Goal: Check status: Check status

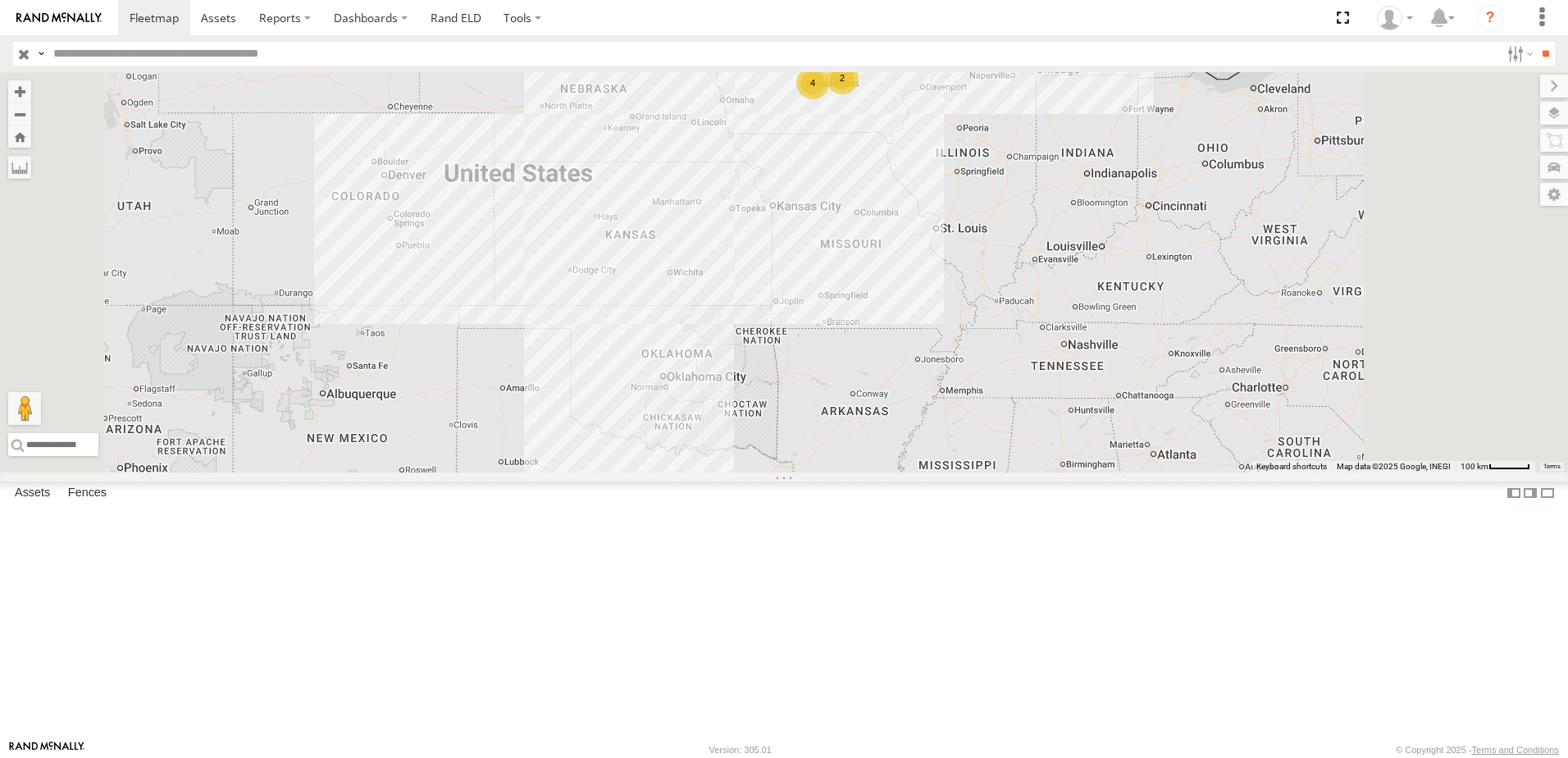
click at [0, 0] on div "47" at bounding box center [0, 0] width 0 height 0
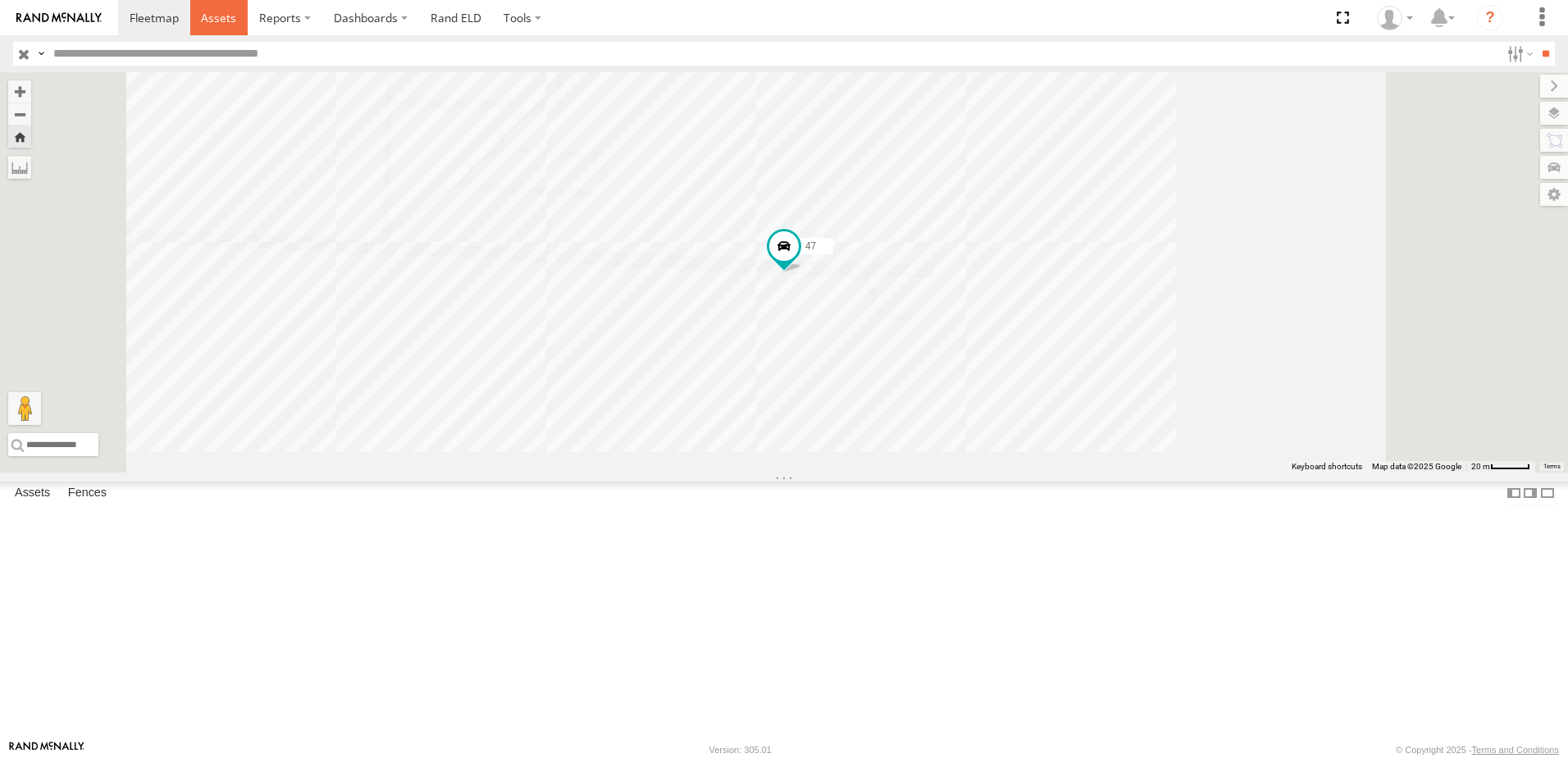
click at [223, 25] on span at bounding box center [219, 18] width 36 height 16
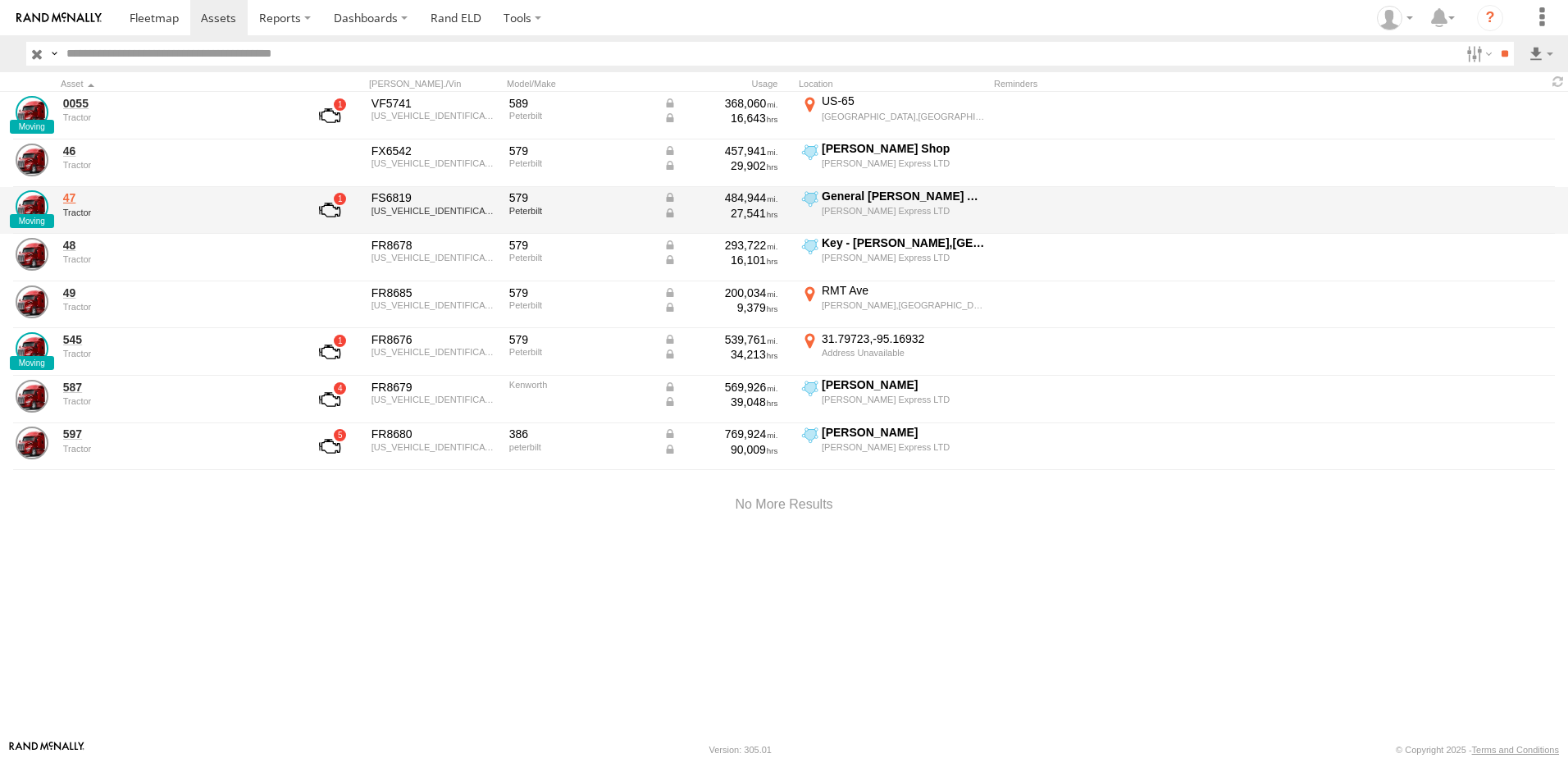
click at [77, 198] on link "47" at bounding box center [175, 198] width 225 height 15
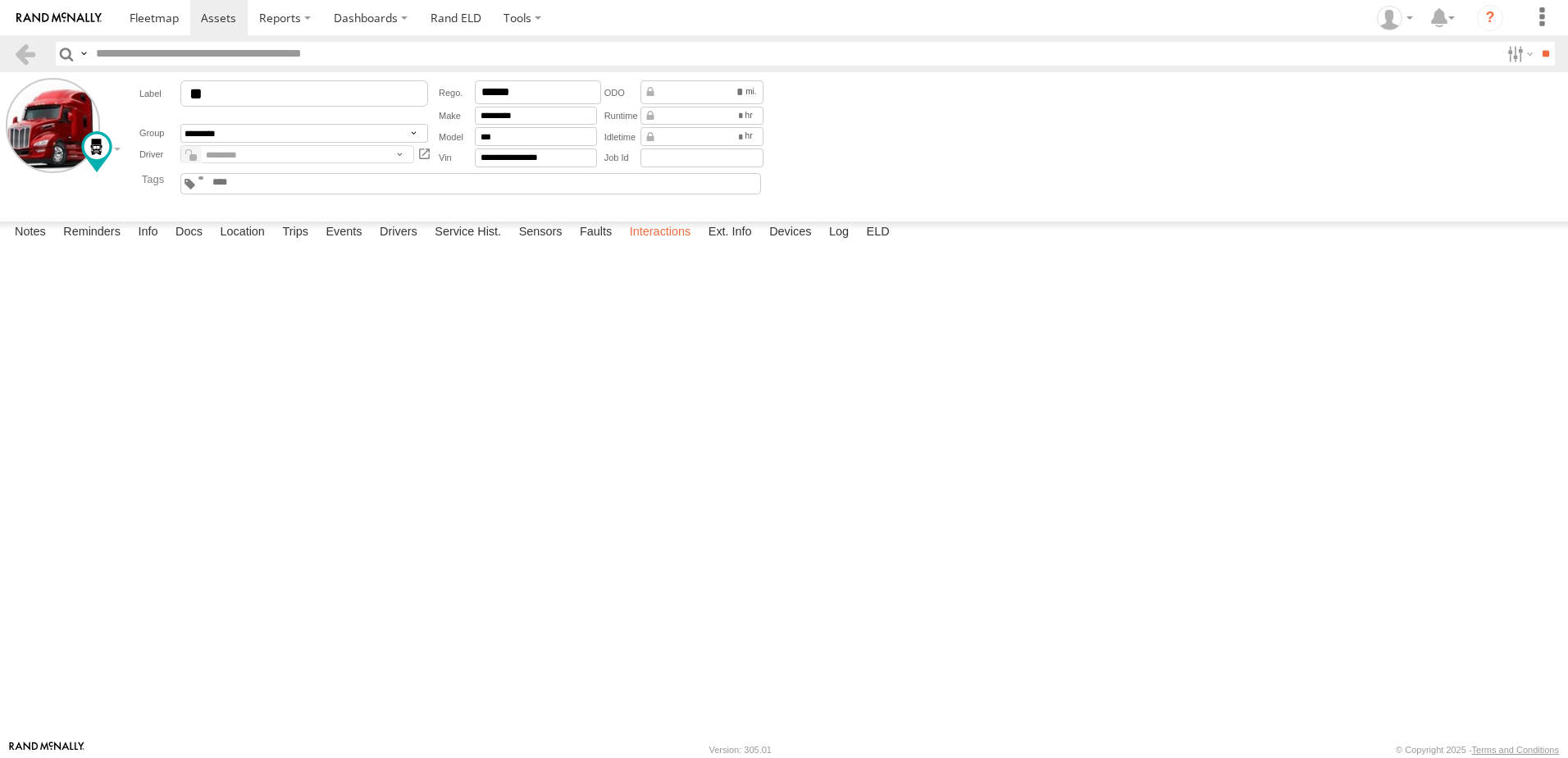
click at [665, 245] on label "Interactions" at bounding box center [660, 232] width 78 height 23
click at [27, 49] on link at bounding box center [24, 53] width 23 height 23
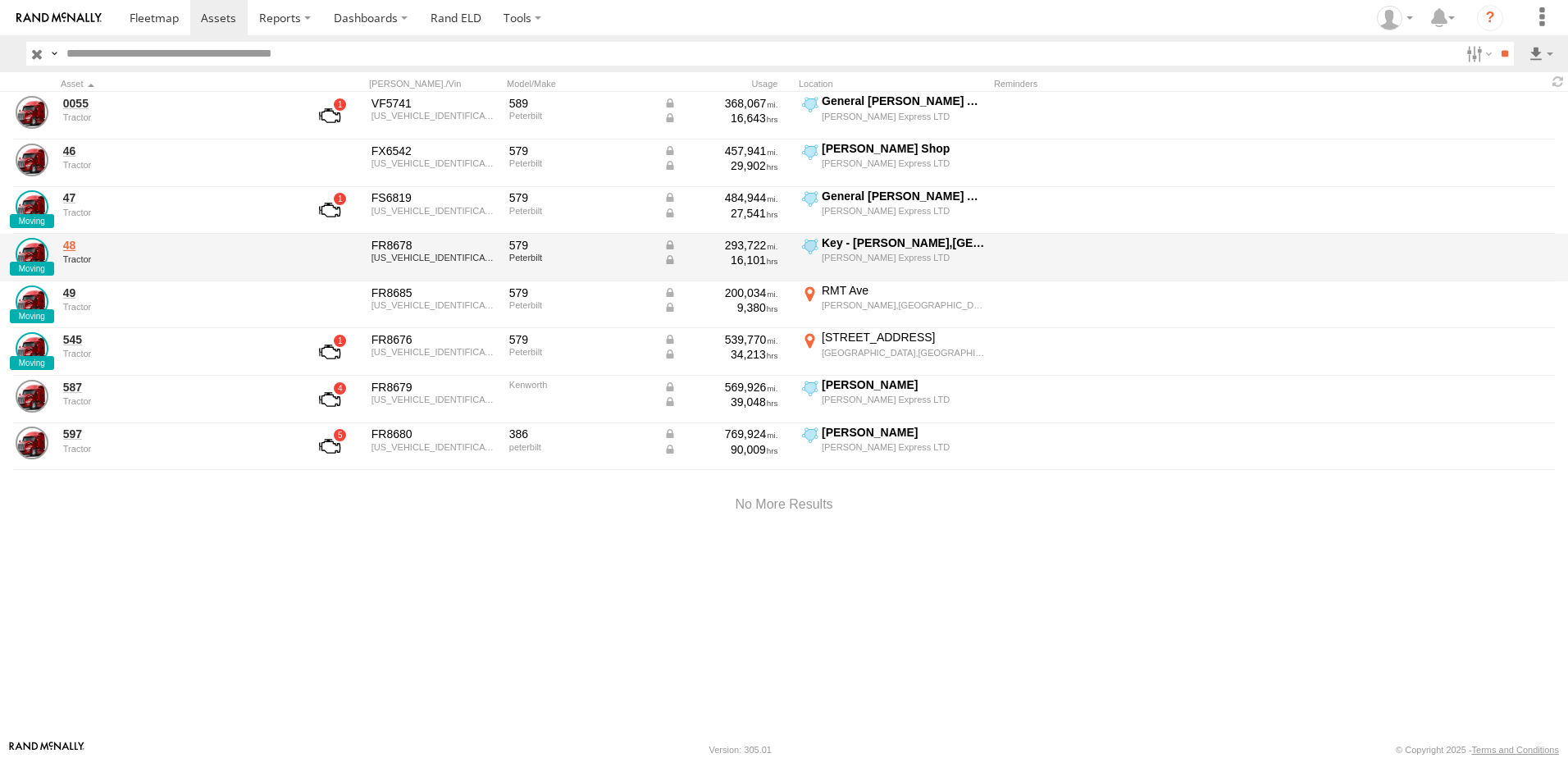
click at [70, 244] on link "48" at bounding box center [175, 245] width 225 height 15
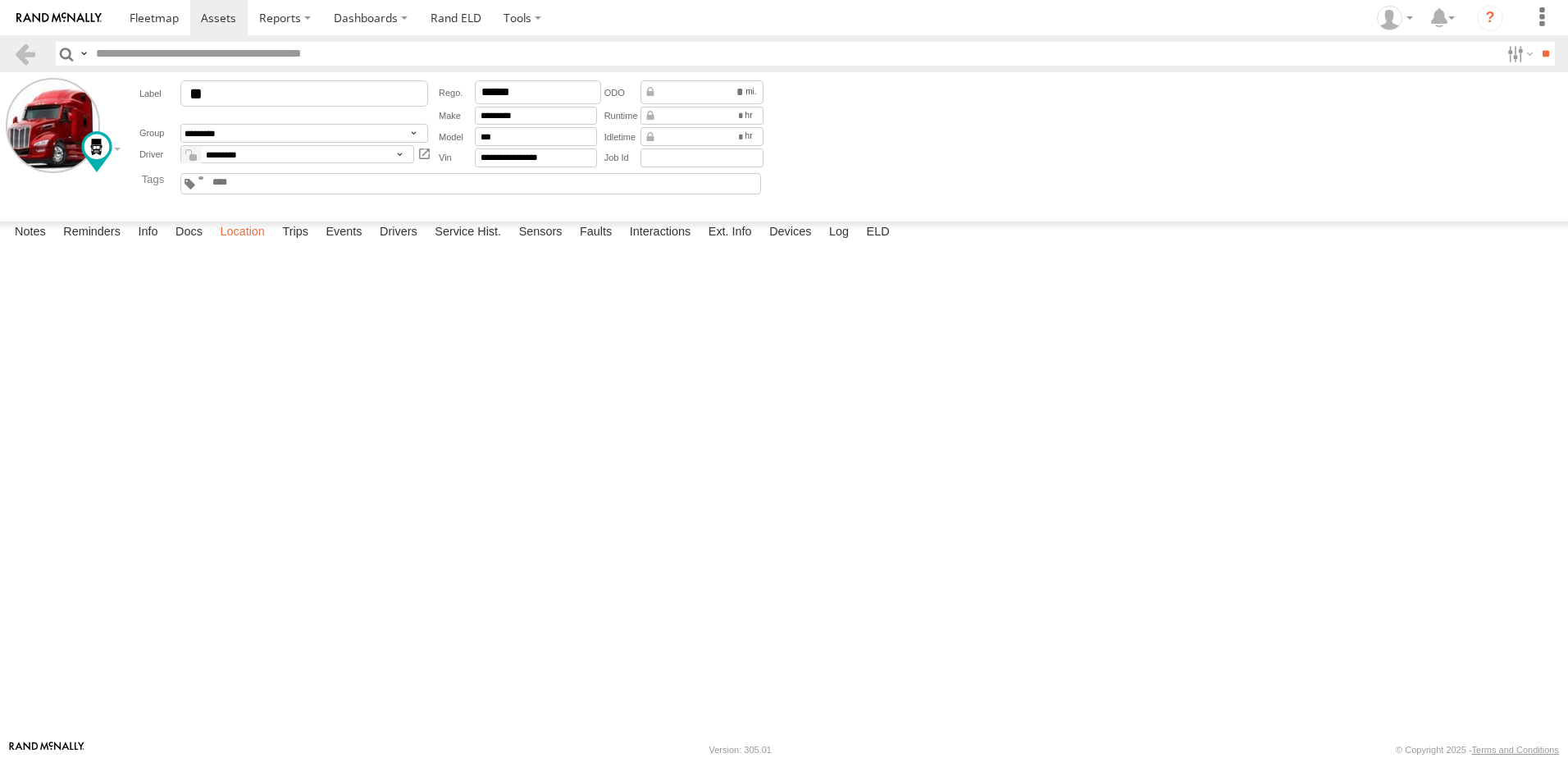
click at [234, 245] on label "Location" at bounding box center [243, 232] width 62 height 23
click at [353, 245] on label "Events" at bounding box center [344, 232] width 52 height 23
click at [30, 55] on link at bounding box center [24, 53] width 23 height 23
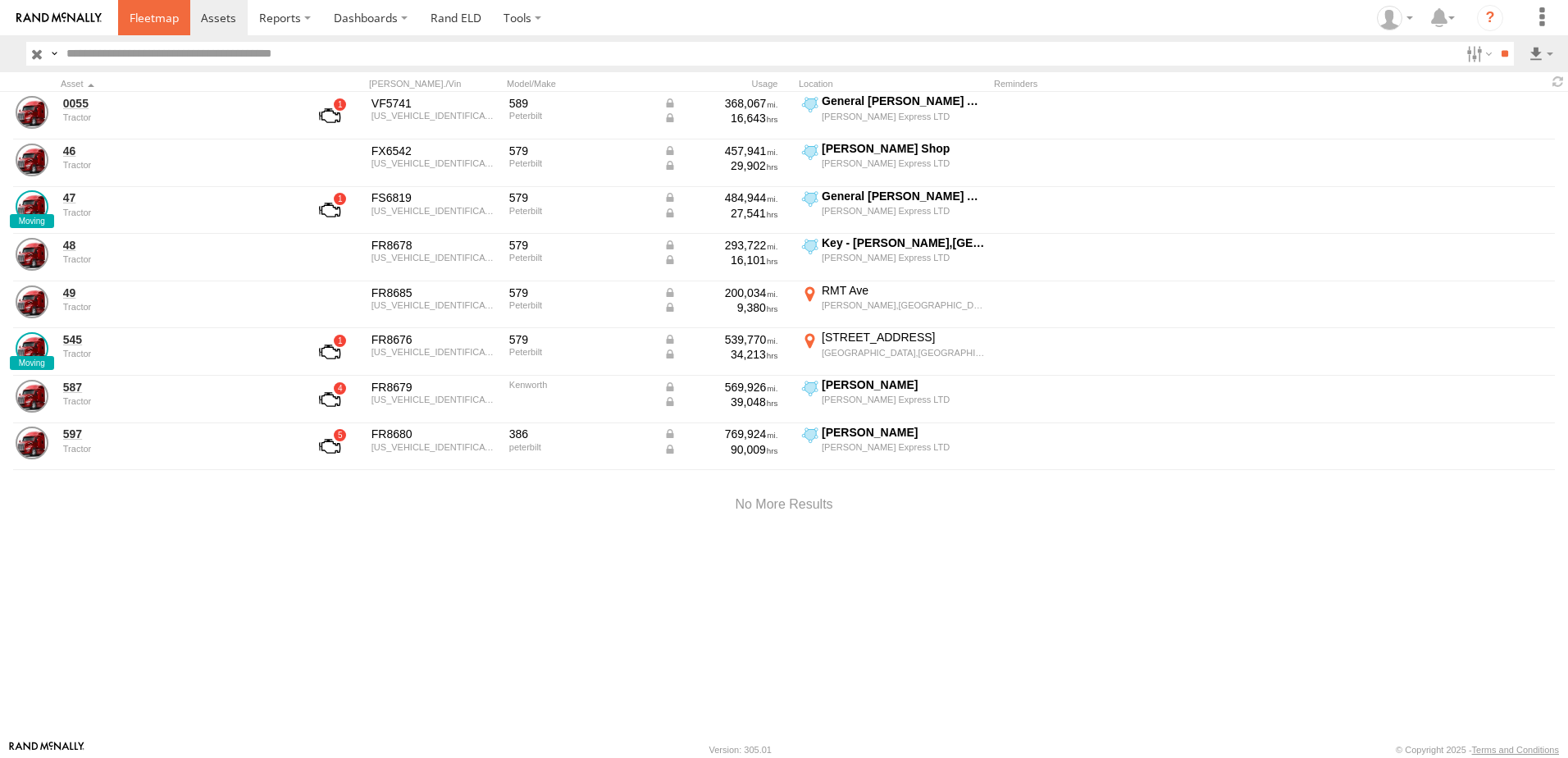
click at [141, 13] on span at bounding box center [154, 18] width 50 height 16
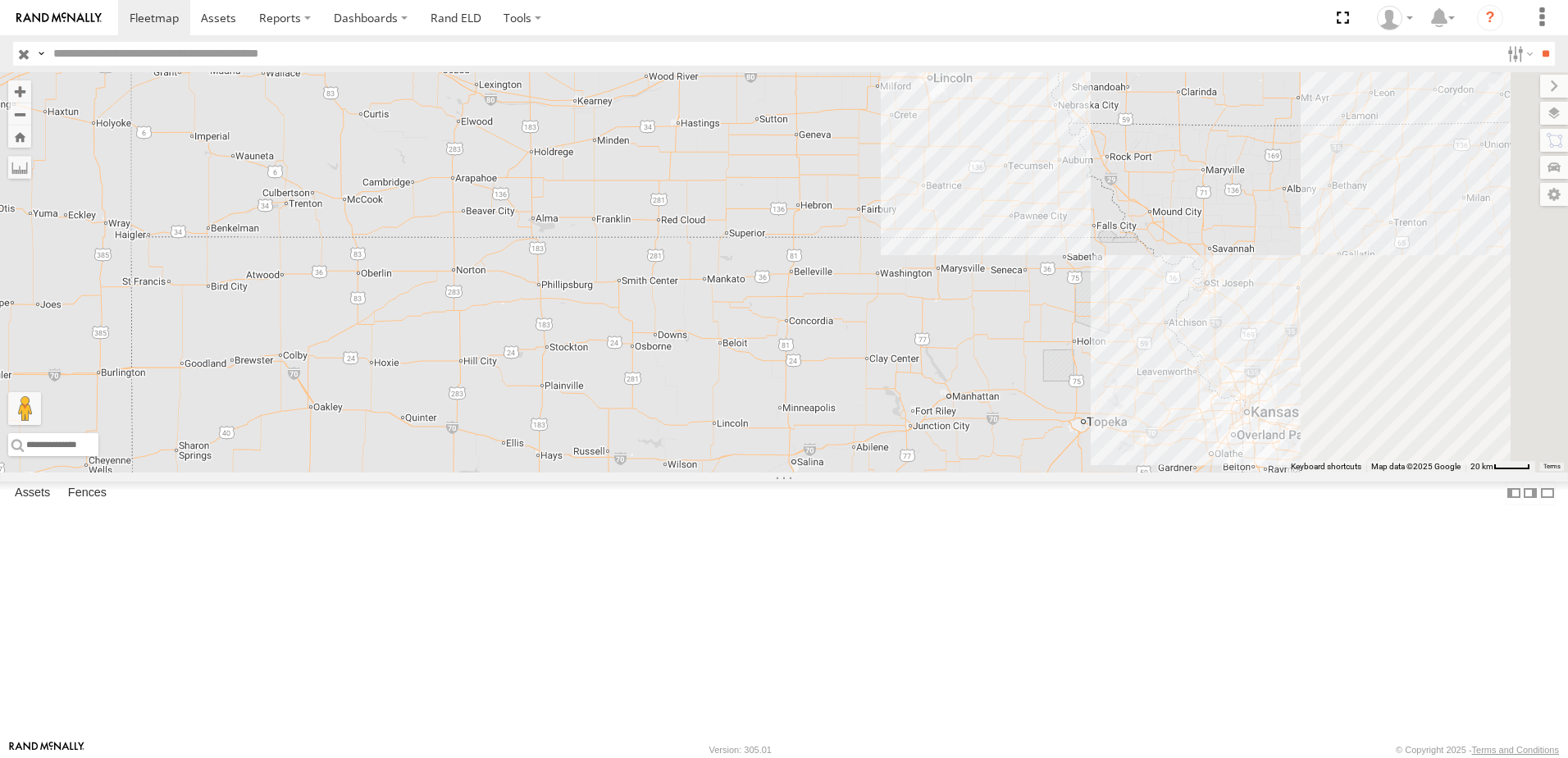
drag, startPoint x: 1176, startPoint y: 303, endPoint x: 703, endPoint y: 591, distance: 553.8
click at [703, 472] on div "545 49" at bounding box center [784, 272] width 1568 height 400
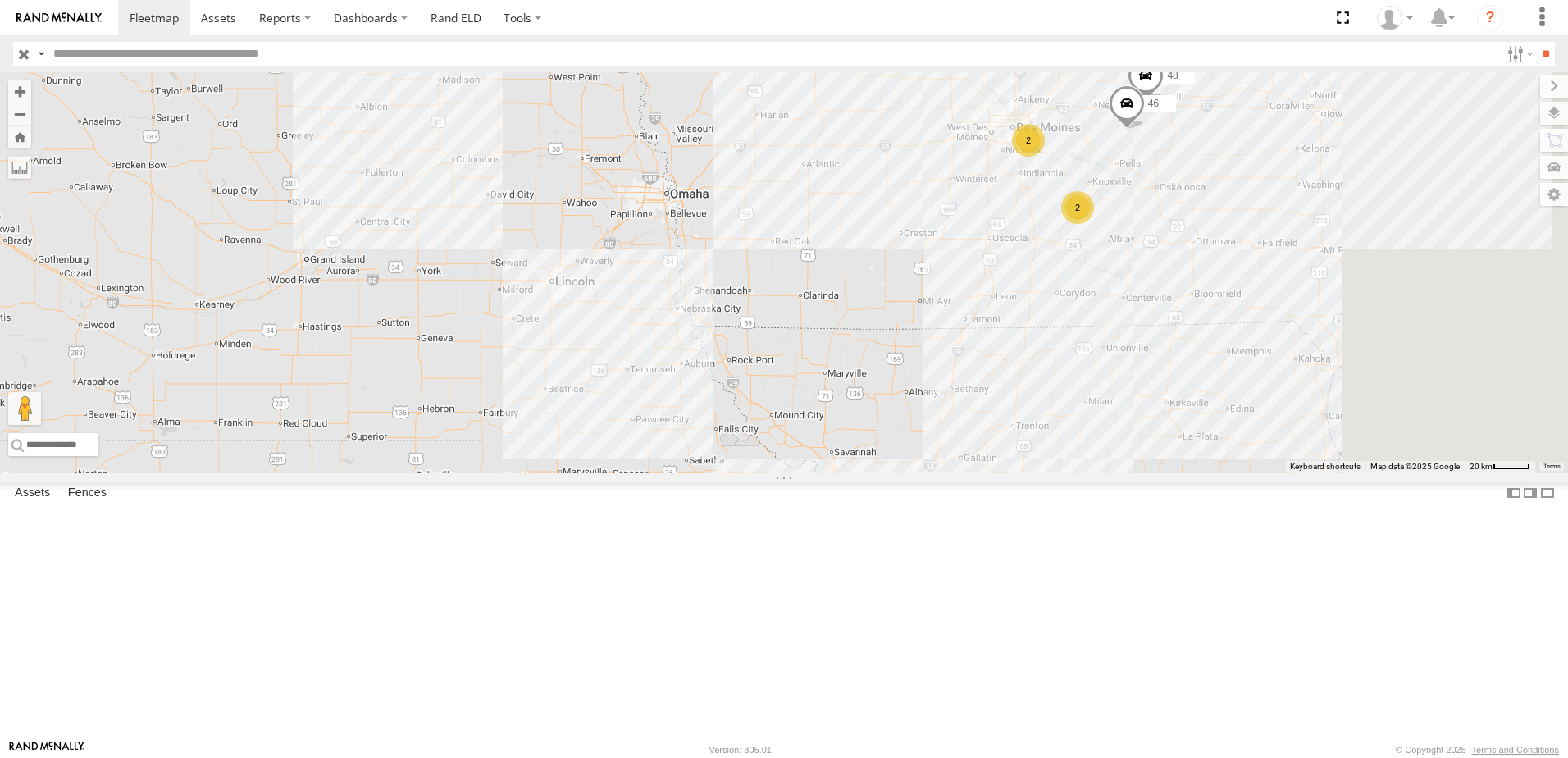
drag, startPoint x: 855, startPoint y: 445, endPoint x: 726, endPoint y: 505, distance: 142.3
click at [726, 472] on div "545 49 2 48 46 2" at bounding box center [784, 272] width 1568 height 400
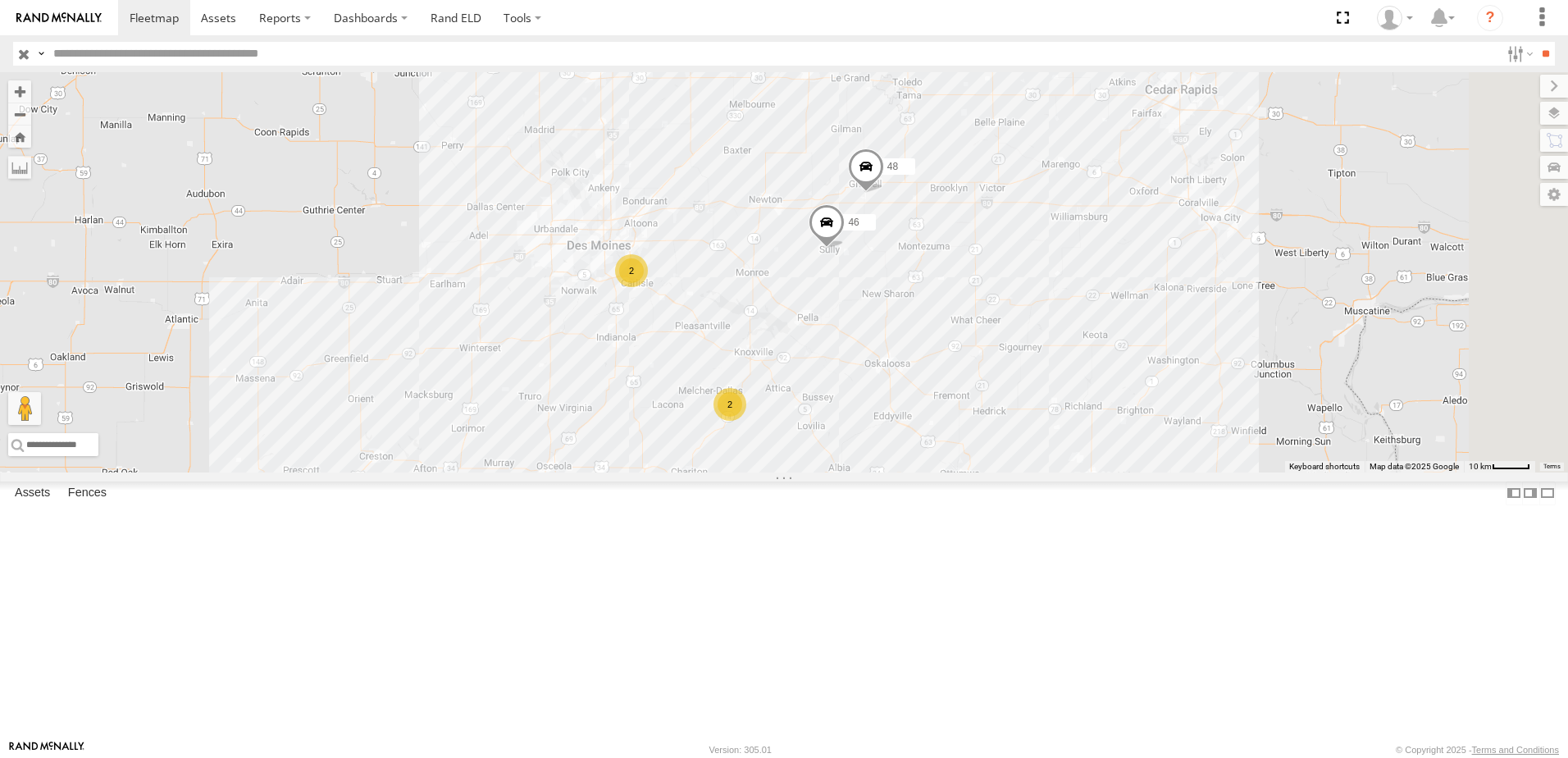
drag, startPoint x: 1138, startPoint y: 353, endPoint x: 555, endPoint y: 510, distance: 603.8
click at [584, 472] on div "545 49 48 46 2 2" at bounding box center [784, 272] width 1568 height 400
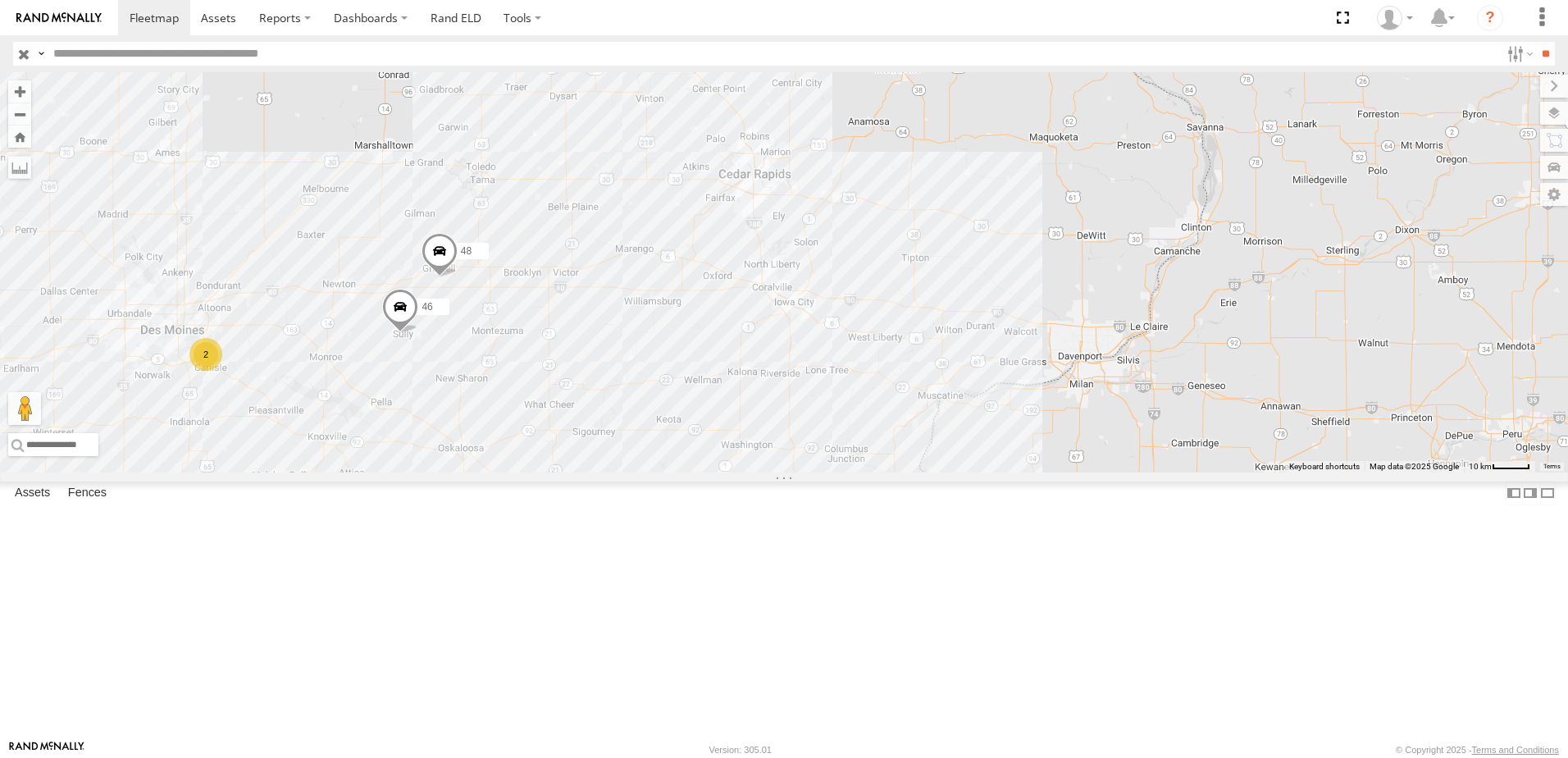
drag, startPoint x: 676, startPoint y: 450, endPoint x: 841, endPoint y: 432, distance: 166.0
click at [838, 433] on div "545 49 48 46 2 2" at bounding box center [784, 272] width 1568 height 400
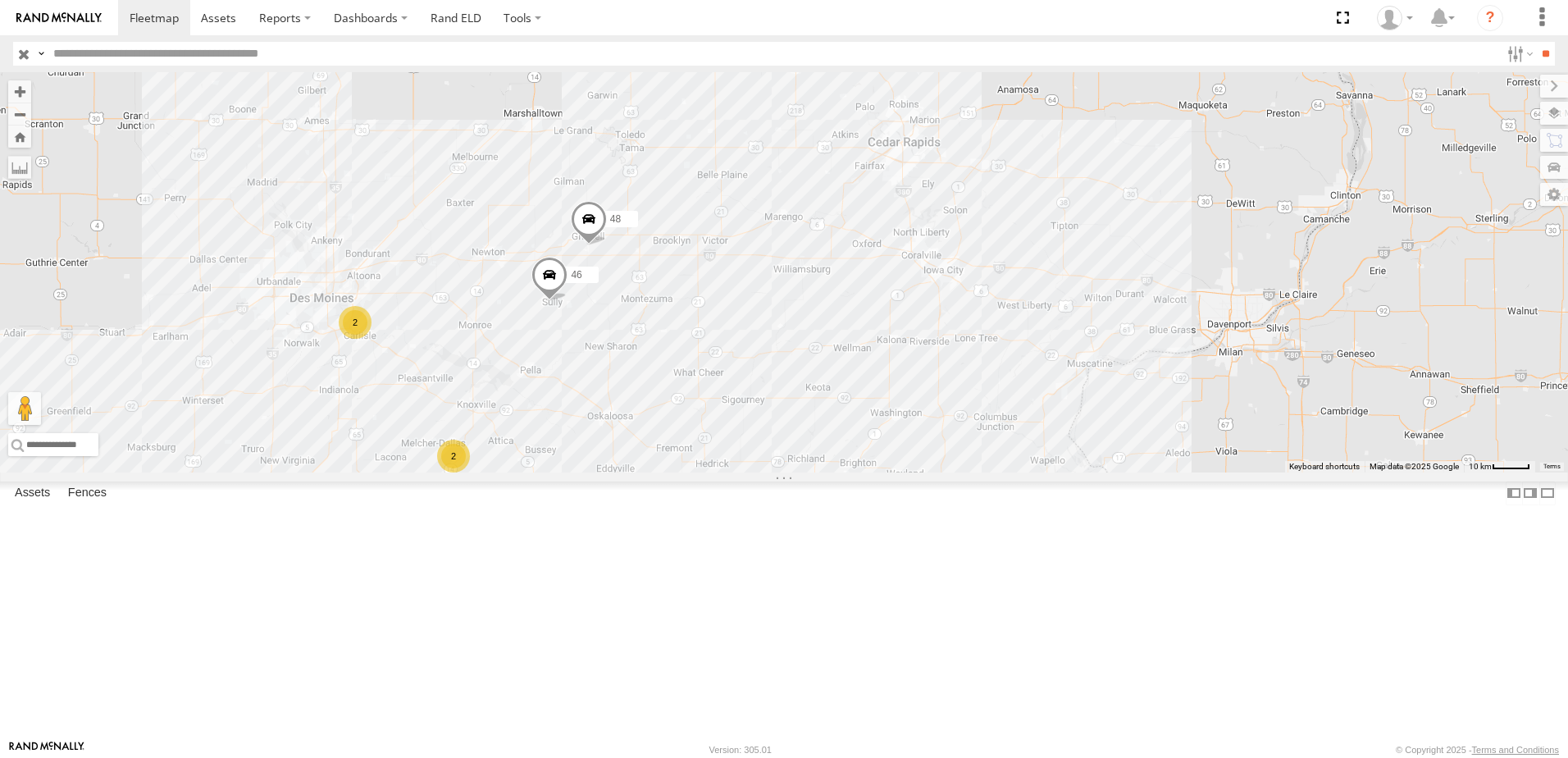
click at [607, 245] on span at bounding box center [588, 223] width 37 height 44
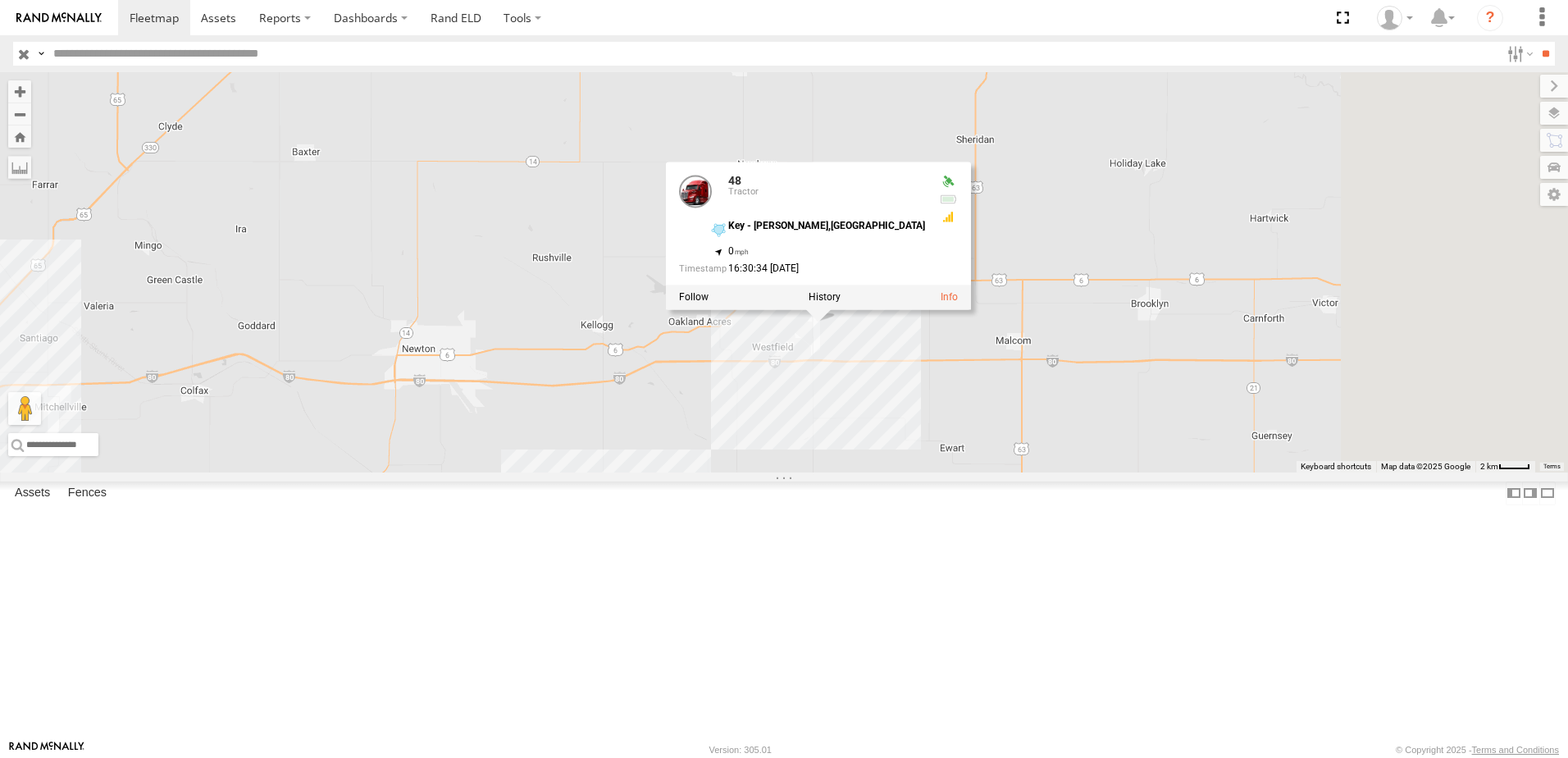
drag, startPoint x: 863, startPoint y: 403, endPoint x: 660, endPoint y: 406, distance: 203.0
click at [660, 406] on div "545 49 48 46 48 Tractor Key - Grinnell,IA 41.72004 , -92.72243 0 16:30:34 08/11…" at bounding box center [784, 272] width 1568 height 400
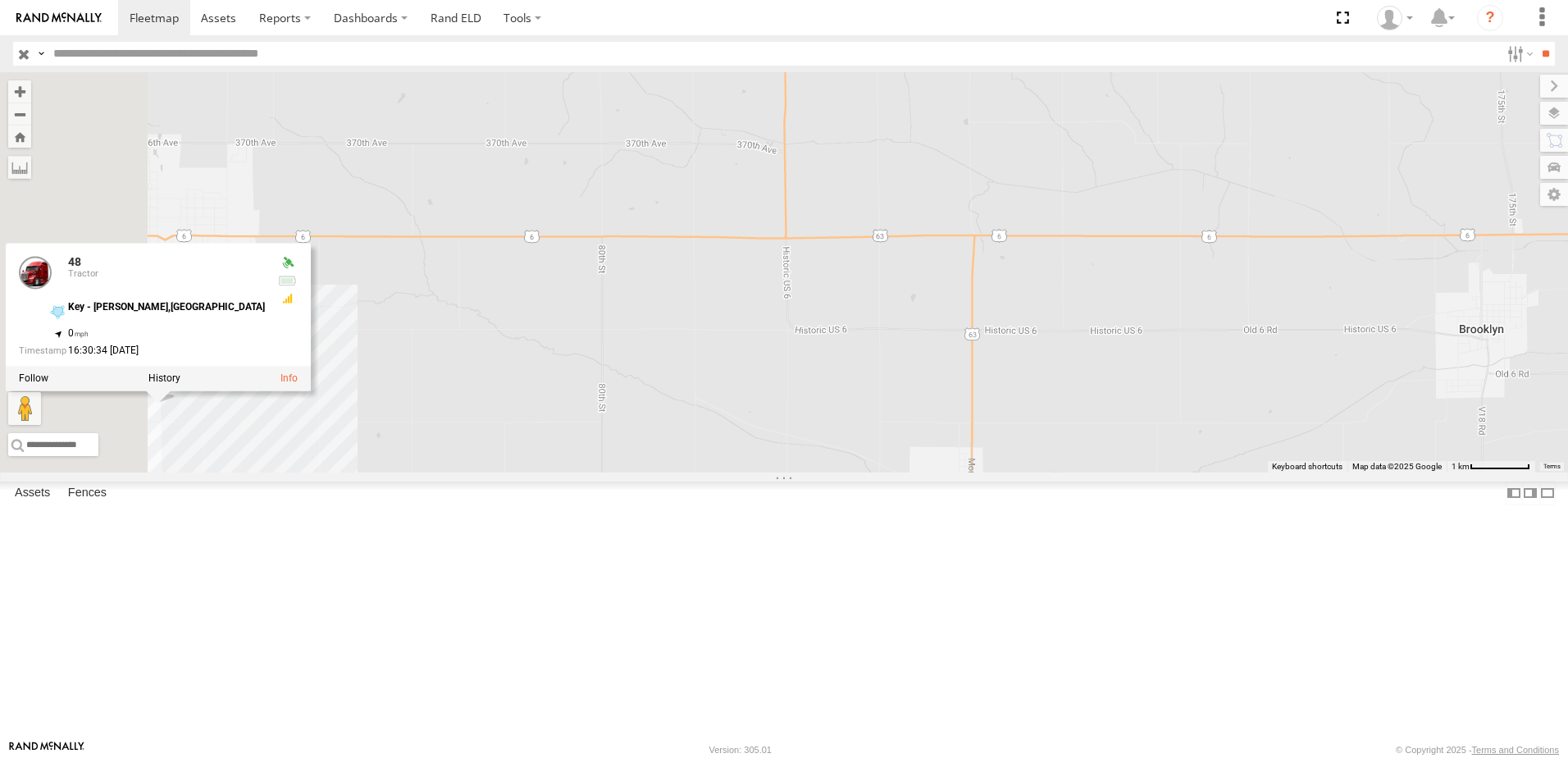
drag, startPoint x: 732, startPoint y: 406, endPoint x: 1139, endPoint y: 409, distance: 407.0
click at [1114, 419] on div "545 49 48 46 48 Tractor Key - Grinnell,IA 41.72004 , -92.72243 0 16:30:34 08/11…" at bounding box center [784, 272] width 1568 height 400
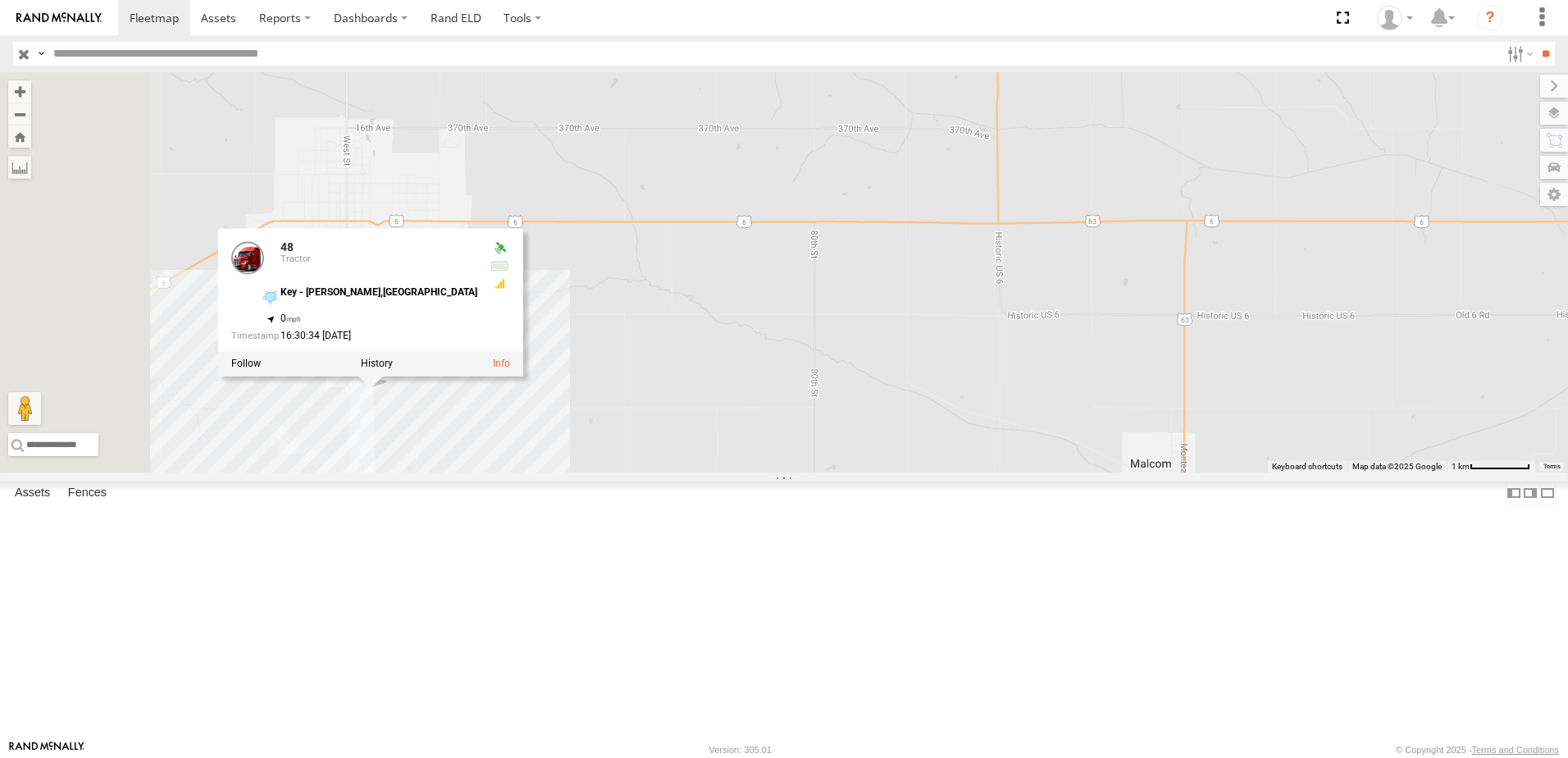
drag, startPoint x: 974, startPoint y: 422, endPoint x: 1053, endPoint y: 423, distance: 79.0
click at [1049, 427] on div "545 49 48 46 48 Tractor Key - Grinnell,IA 41.72004 , -92.72243 0 16:30:34 08/11…" at bounding box center [784, 272] width 1568 height 400
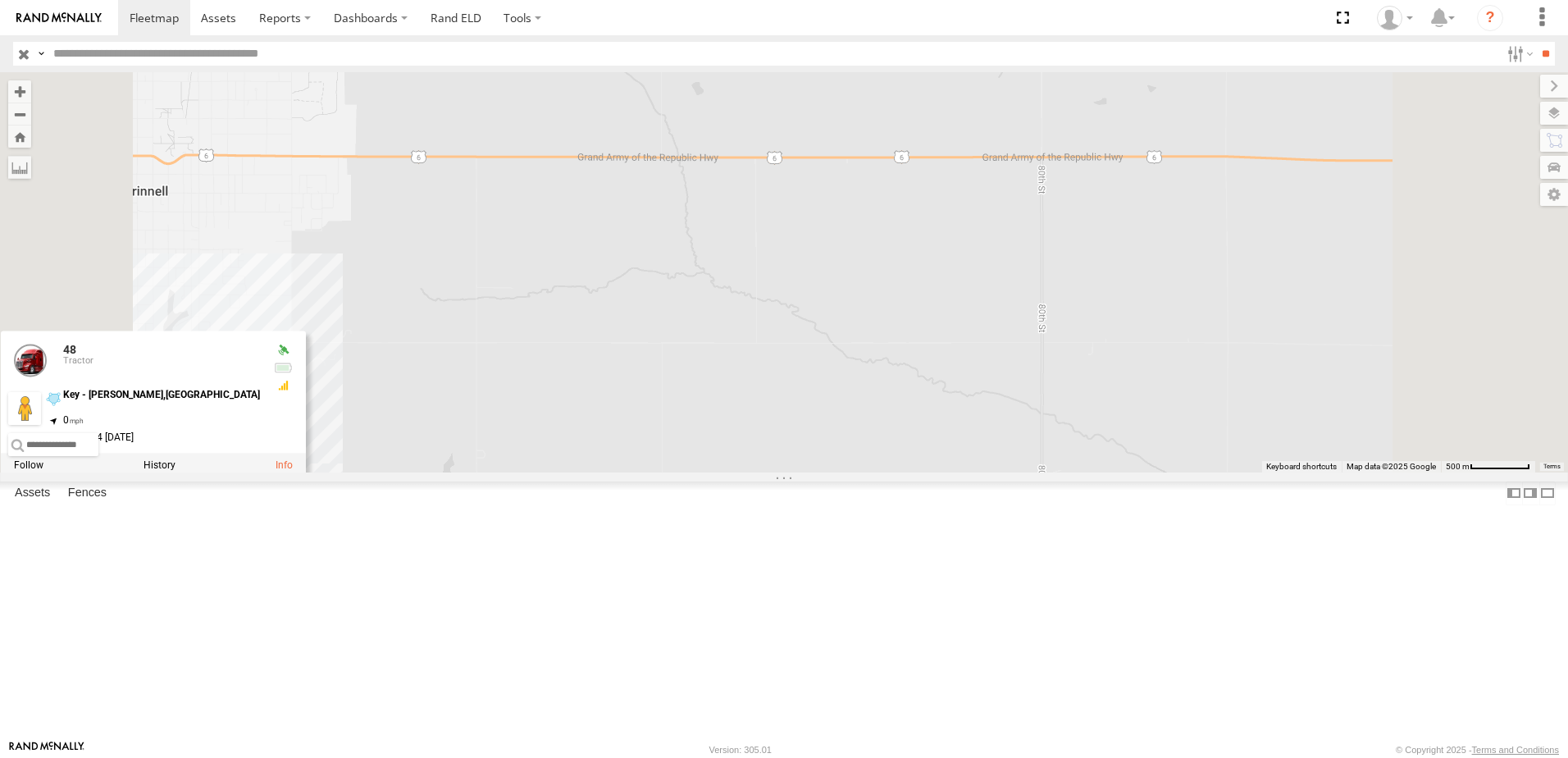
drag, startPoint x: 692, startPoint y: 468, endPoint x: 1058, endPoint y: 381, distance: 376.2
click at [1052, 385] on div "545 49 48 46 48 Tractor Key - Grinnell,IA 41.72004 , -92.72243 0 16:30:34 08/11…" at bounding box center [784, 272] width 1568 height 400
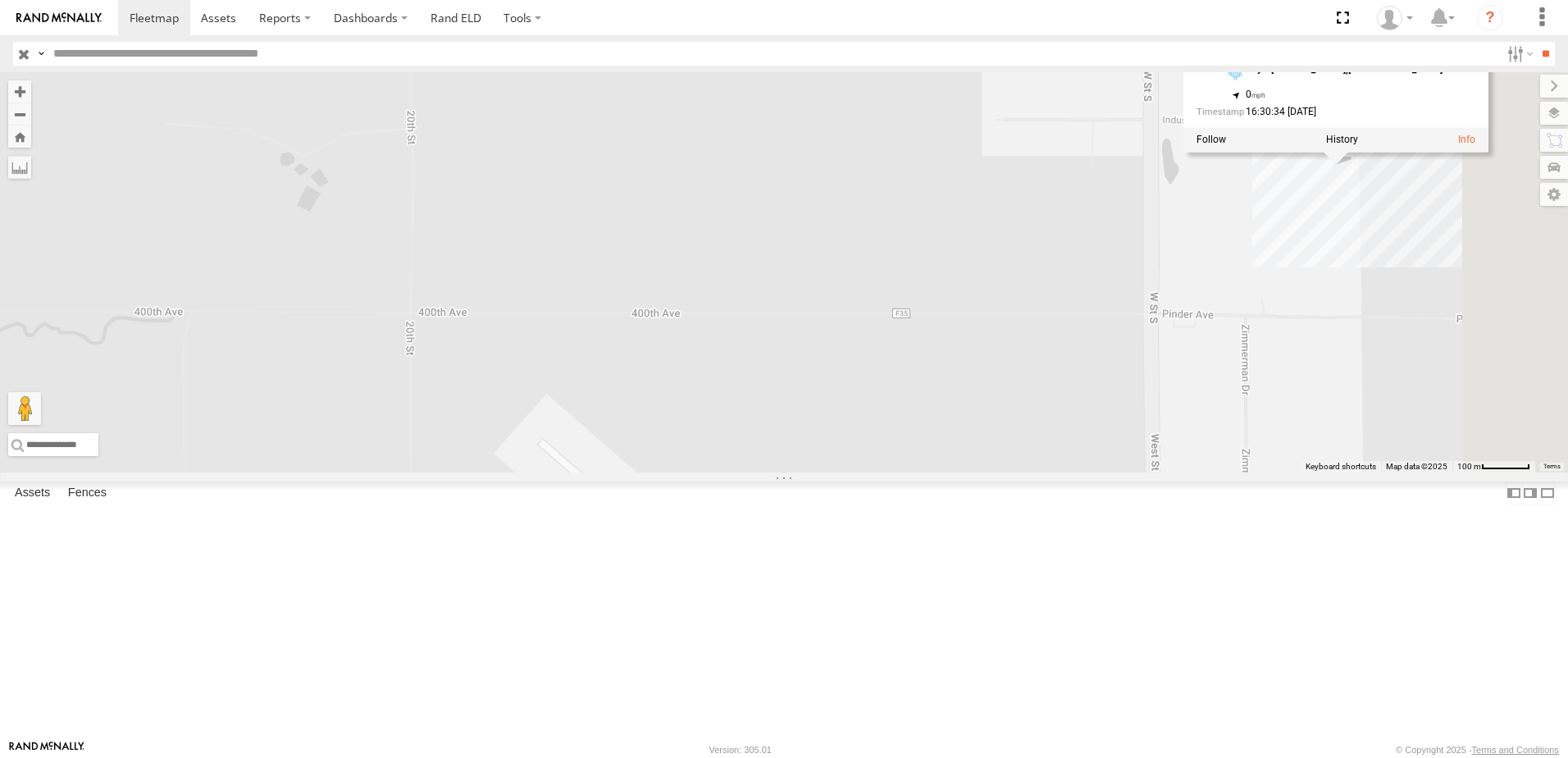
drag, startPoint x: 1037, startPoint y: 431, endPoint x: 807, endPoint y: 436, distance: 230.1
click at [807, 437] on div "545 49 48 46 48 Tractor Key - Grinnell,IA 41.72004 , -92.72243 0 16:30:34 08/11…" at bounding box center [784, 272] width 1568 height 400
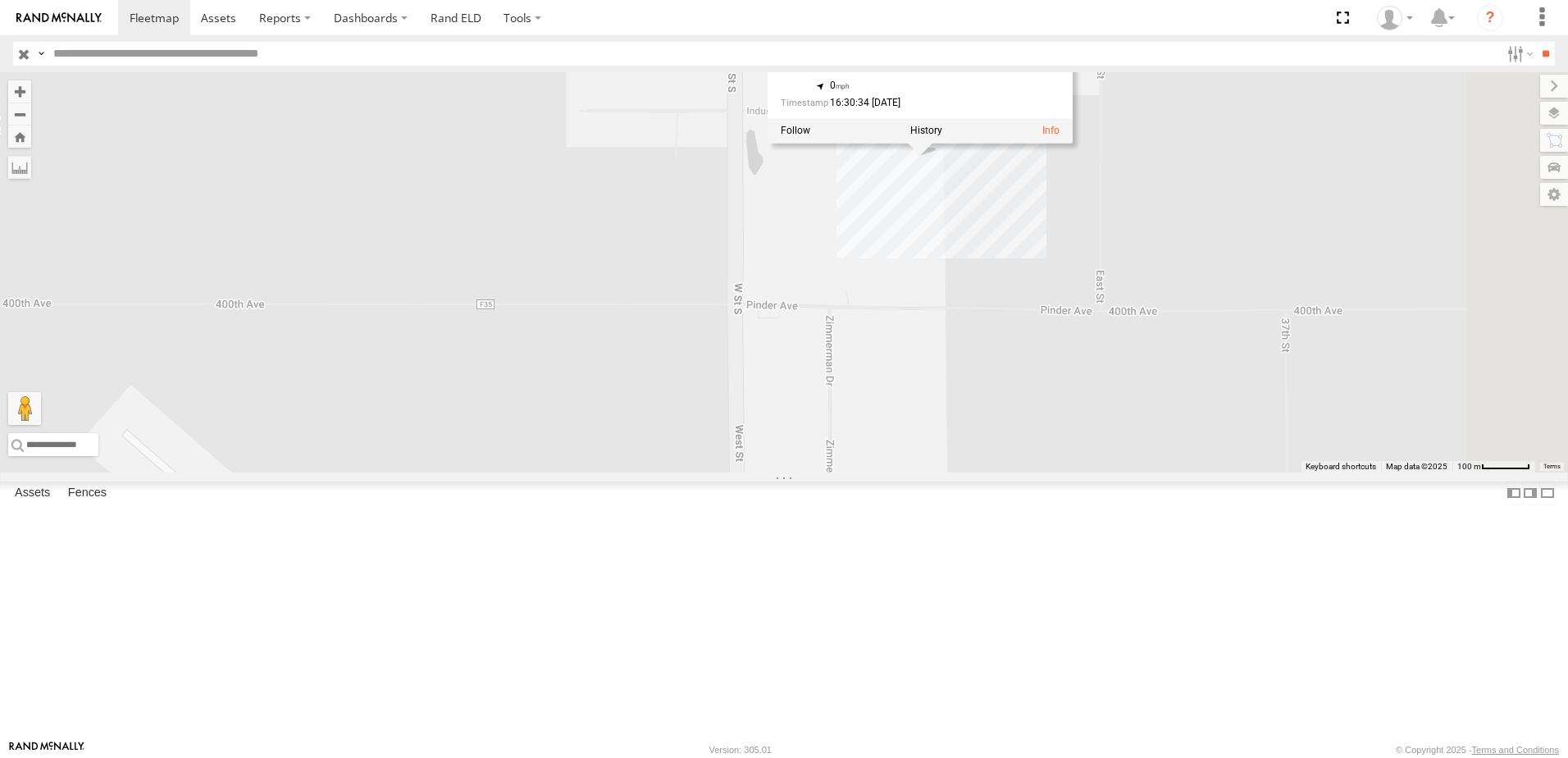
click at [0, 0] on link at bounding box center [0, 0] width 0 height 0
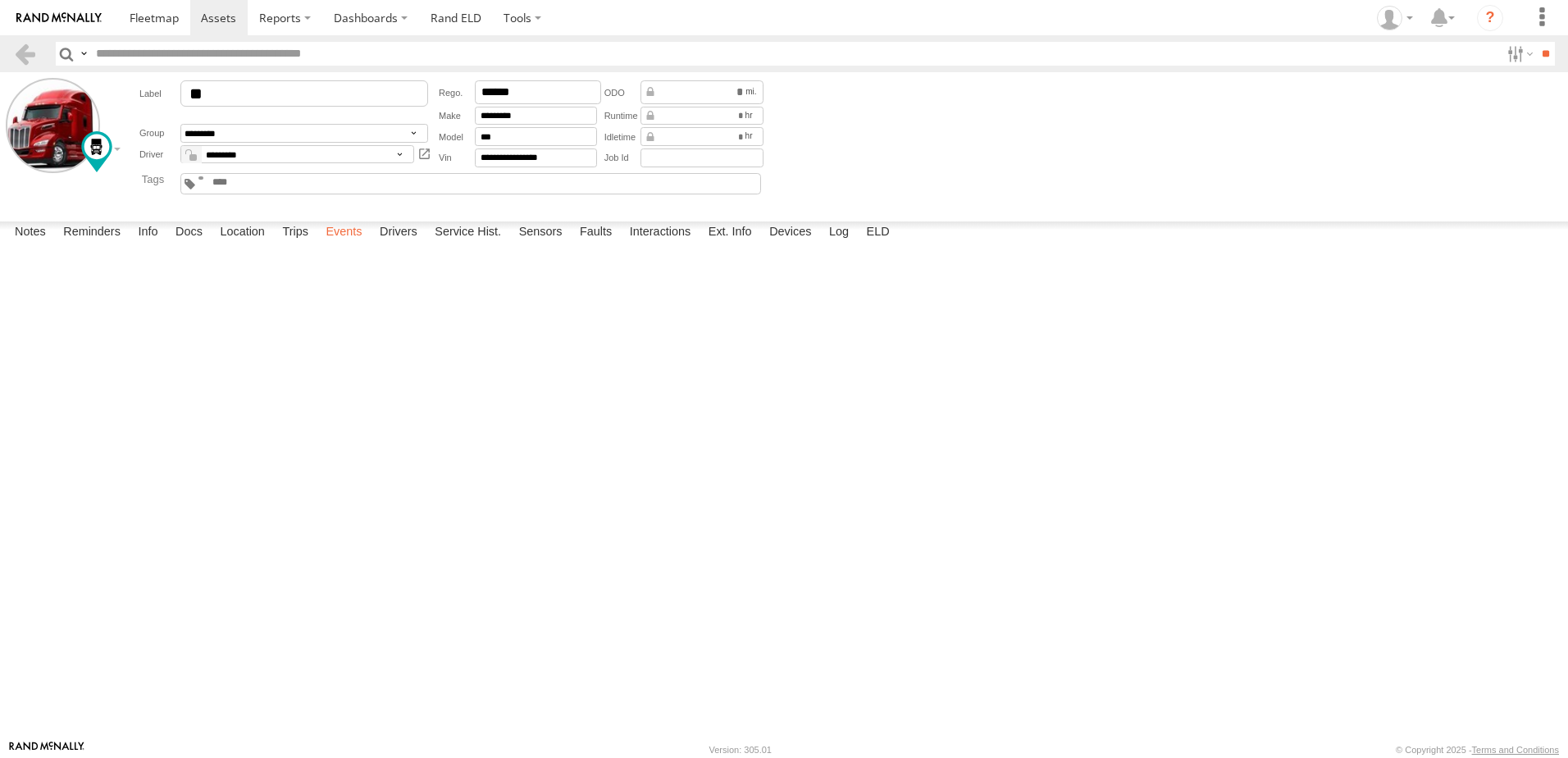
click at [342, 245] on label "Events" at bounding box center [344, 232] width 52 height 23
